Goal: Information Seeking & Learning: Learn about a topic

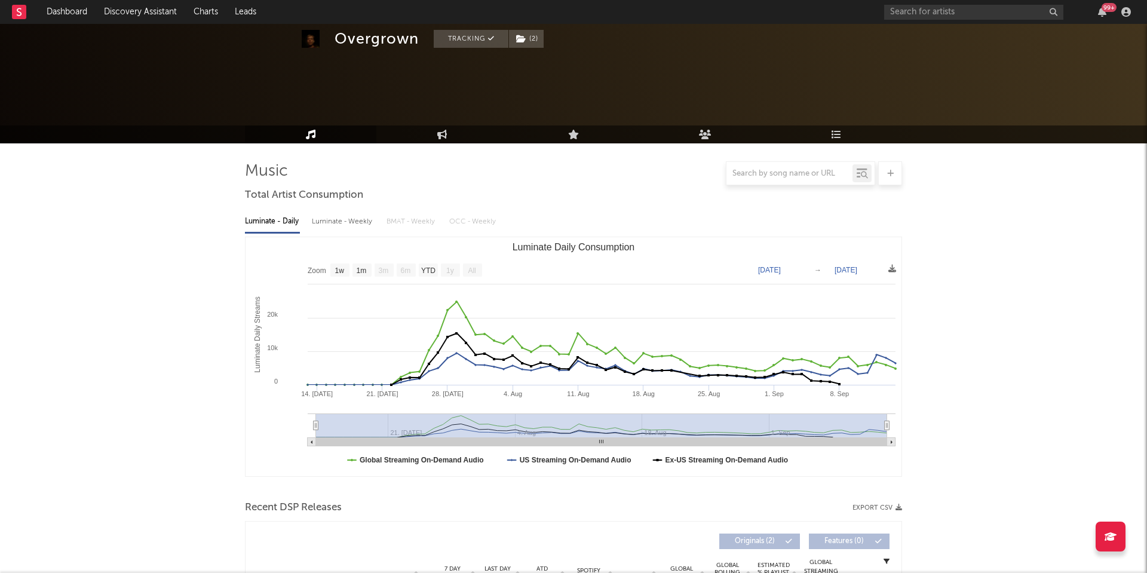
select select "1w"
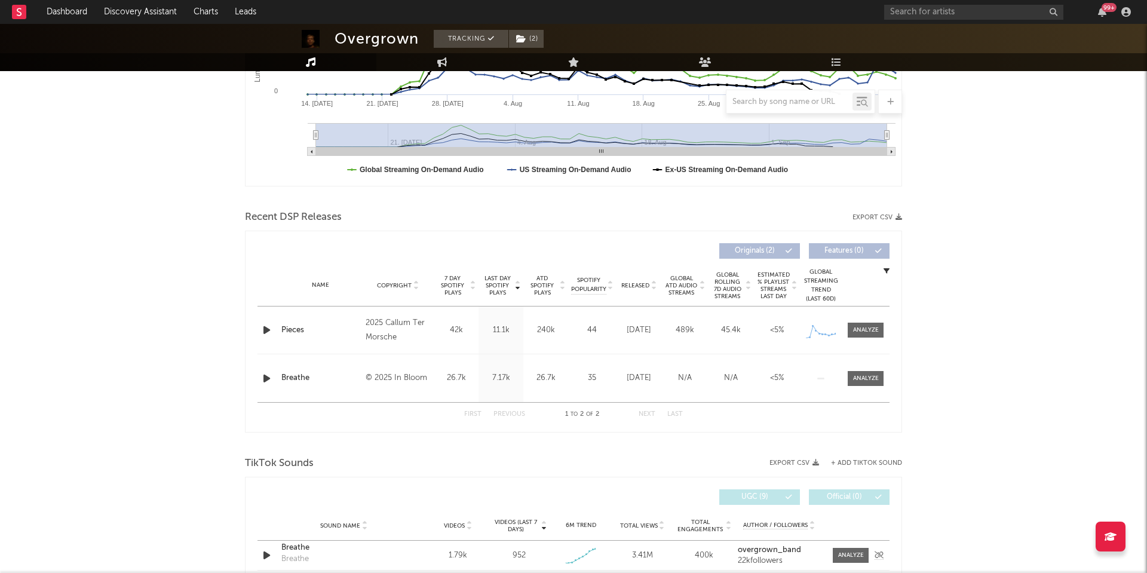
scroll to position [286, 0]
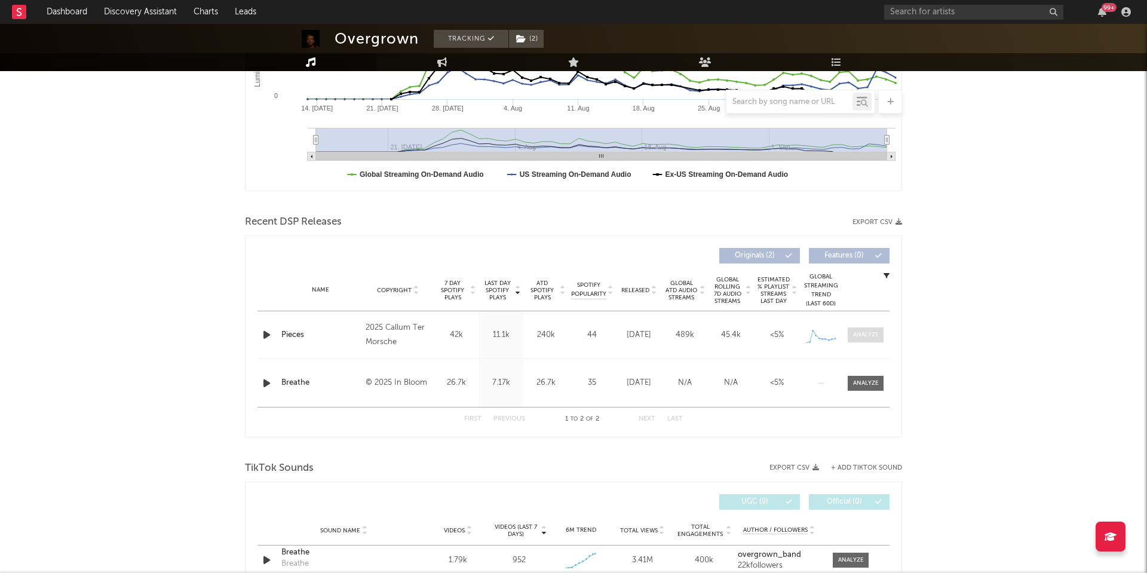
click at [853, 338] on div at bounding box center [866, 334] width 26 height 9
select select "1w"
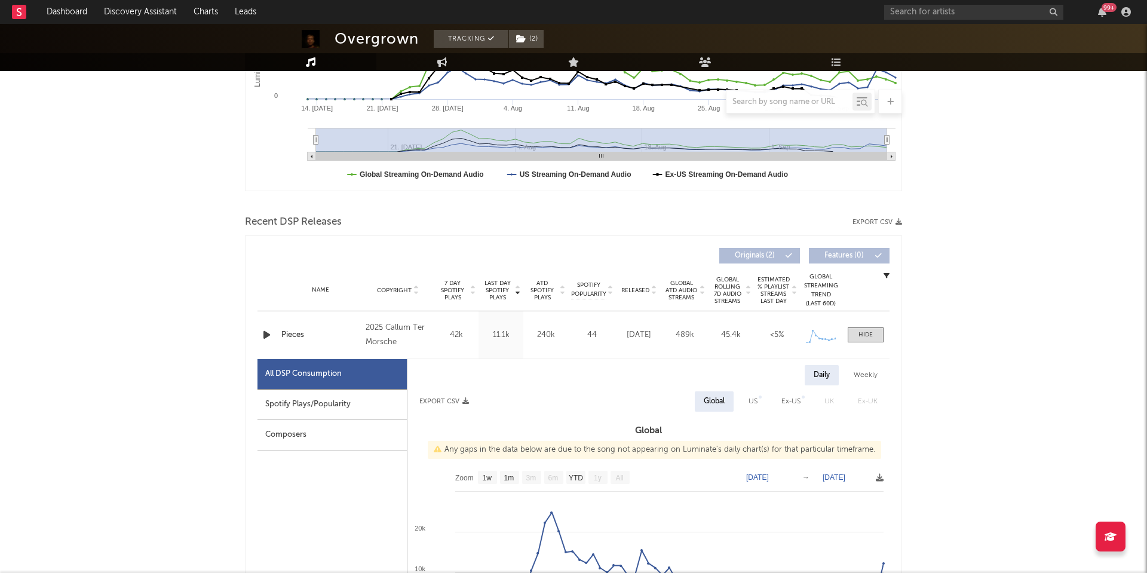
click at [321, 408] on div "Spotify Plays/Popularity" at bounding box center [331, 405] width 149 height 30
select select "1w"
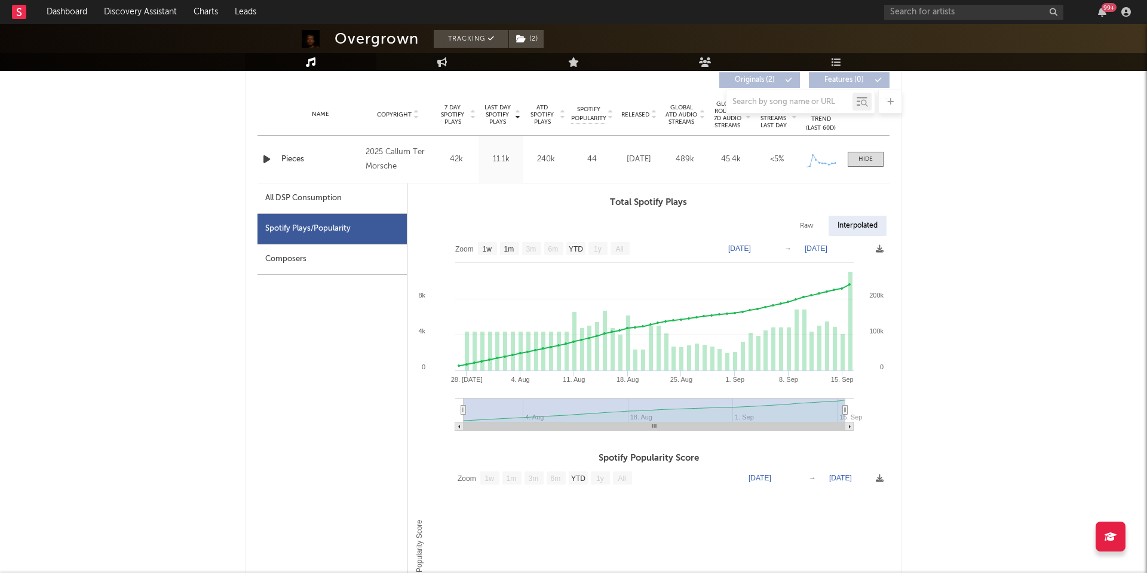
scroll to position [467, 0]
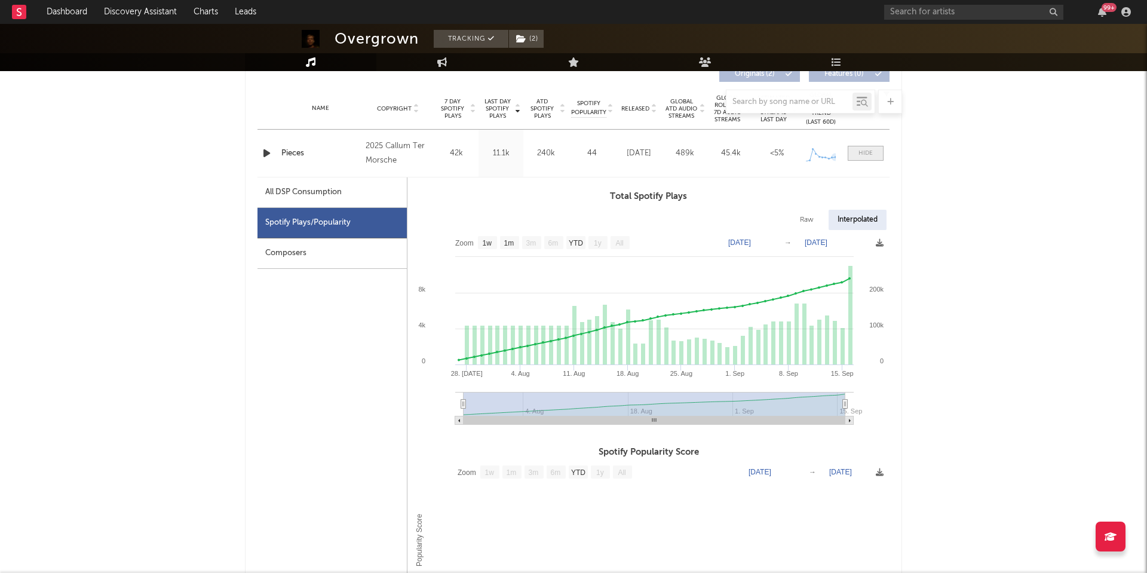
click at [854, 157] on span at bounding box center [866, 153] width 36 height 15
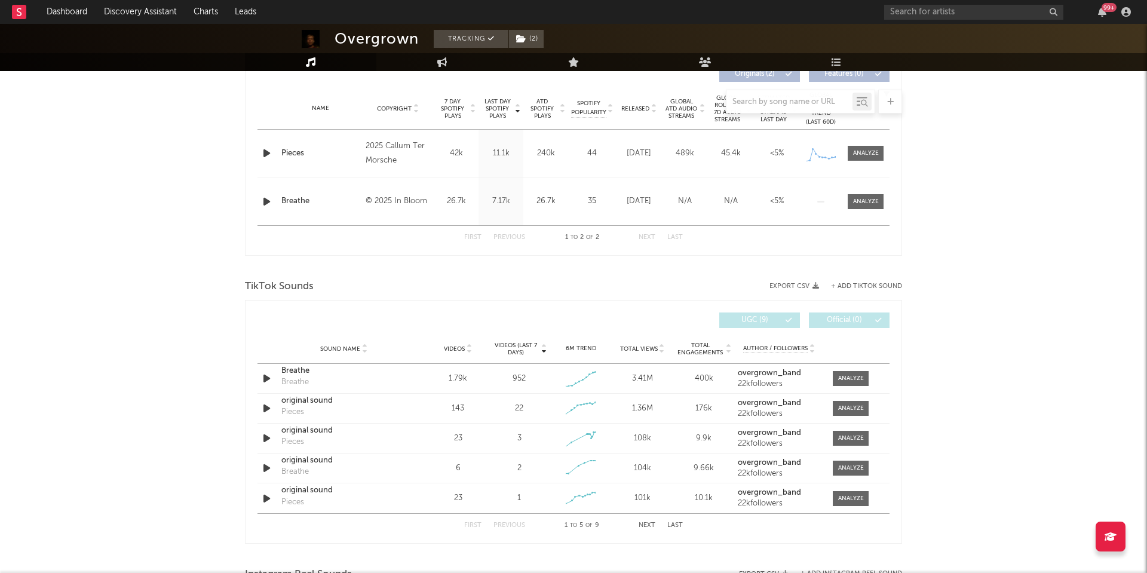
click at [859, 209] on div "Name Breathe Copyright © 2025 In Bloom Label In Bloom Album Names Breathe Compo…" at bounding box center [573, 201] width 632 height 48
click at [859, 208] on span at bounding box center [866, 201] width 36 height 15
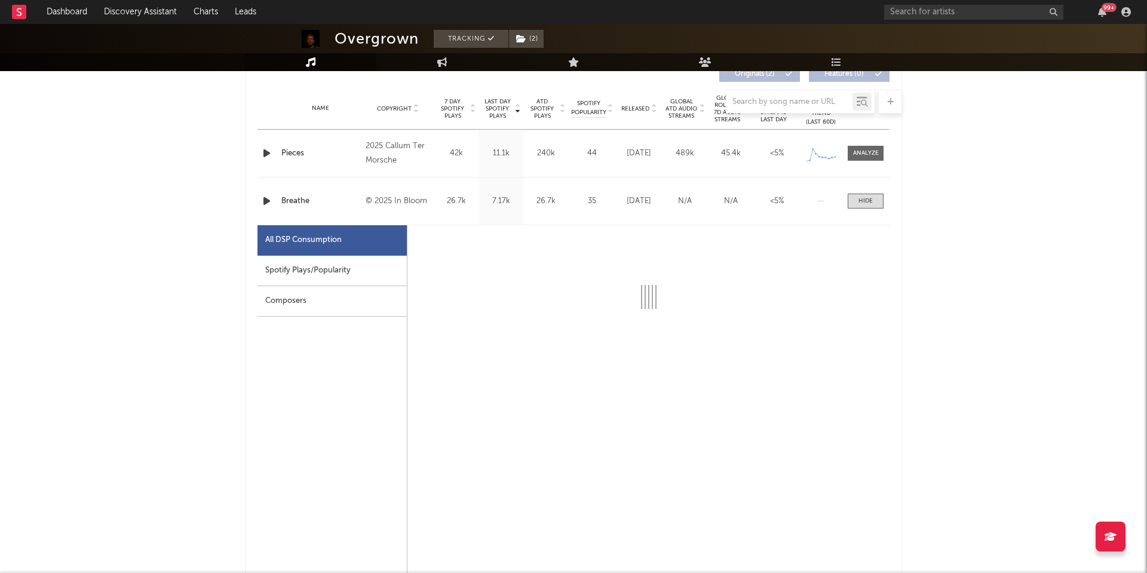
click at [331, 264] on div "Spotify Plays/Popularity" at bounding box center [331, 271] width 149 height 30
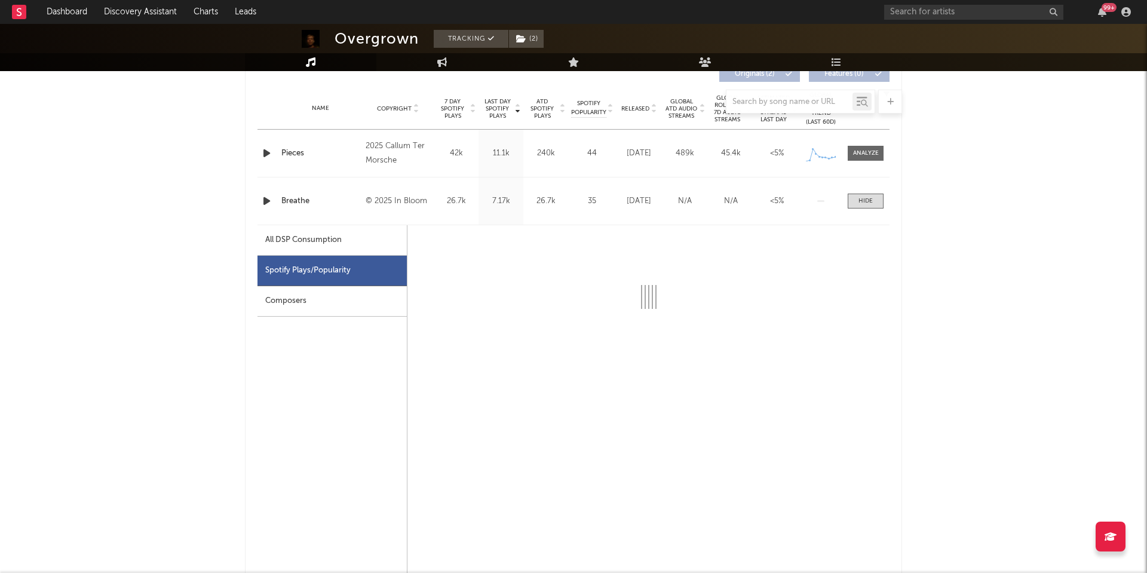
select select "1w"
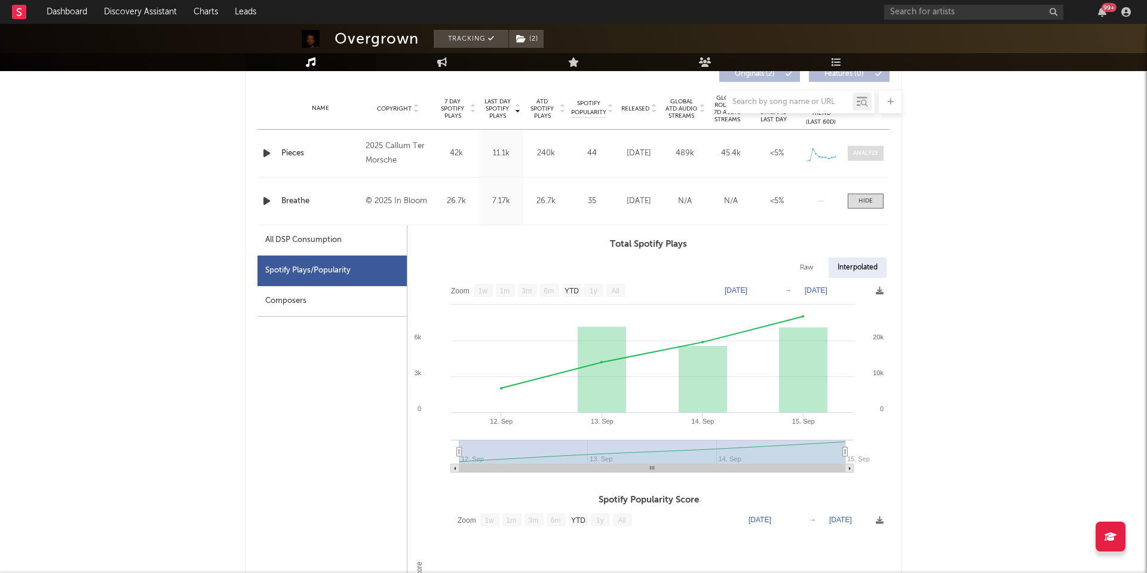
click at [861, 160] on span at bounding box center [866, 153] width 36 height 15
select select "1w"
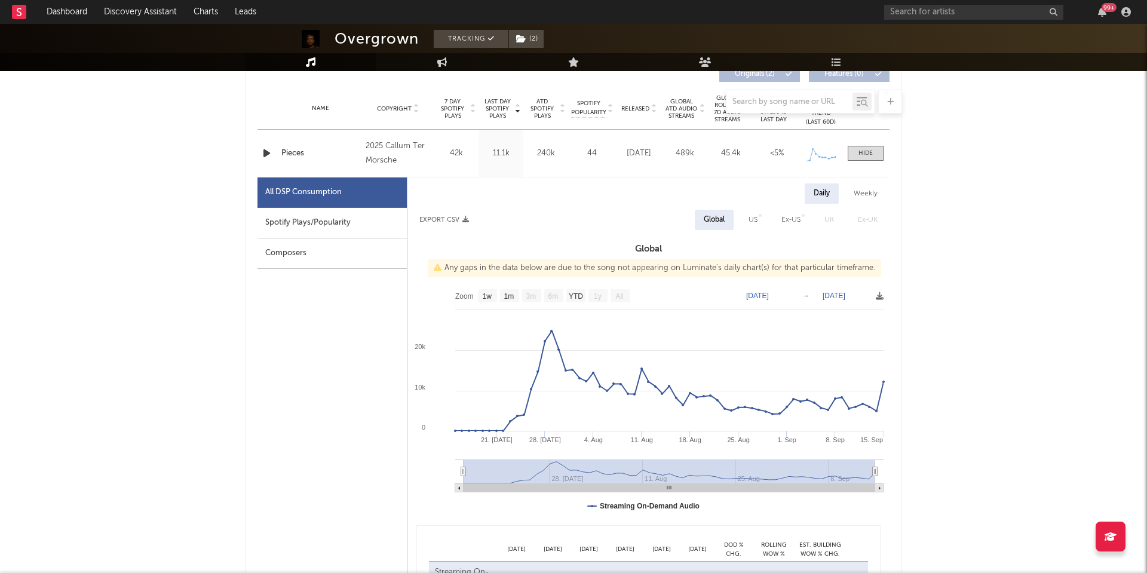
click at [340, 211] on div "Spotify Plays/Popularity" at bounding box center [331, 223] width 149 height 30
select select "1w"
